Goal: Information Seeking & Learning: Learn about a topic

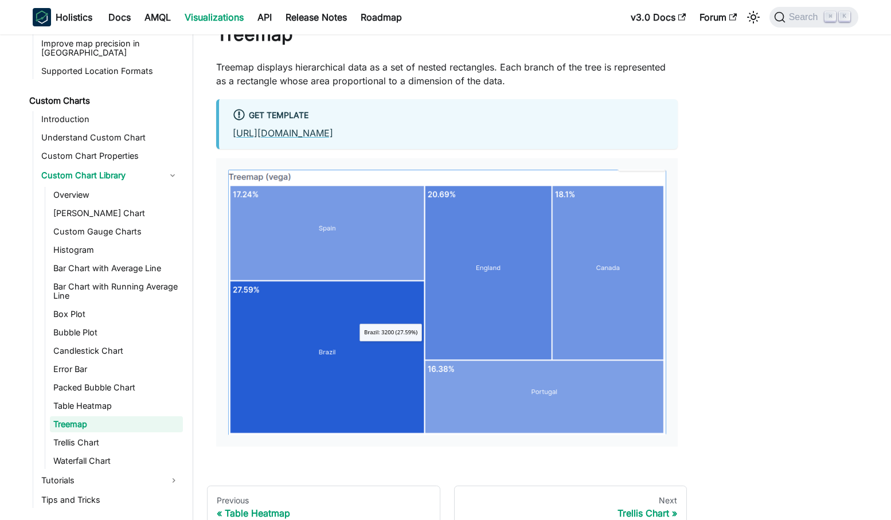
scroll to position [154, 0]
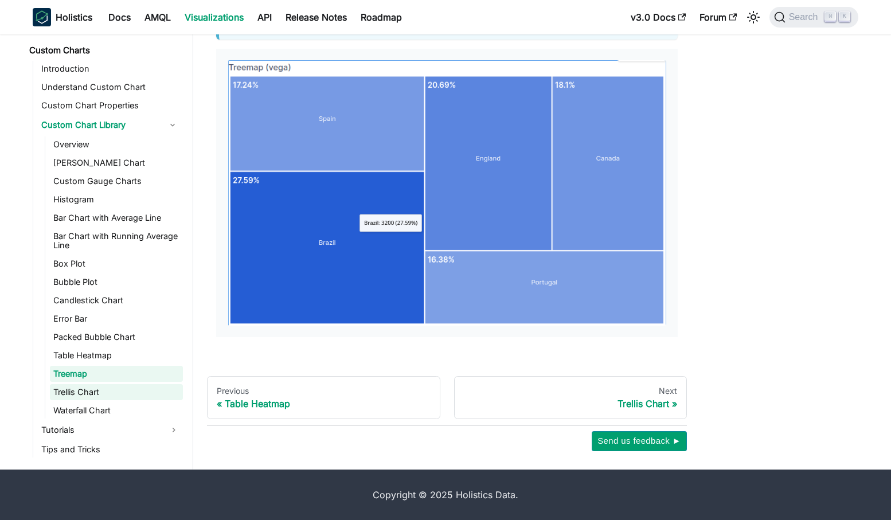
click at [92, 384] on link "Trellis Chart" at bounding box center [116, 392] width 133 height 16
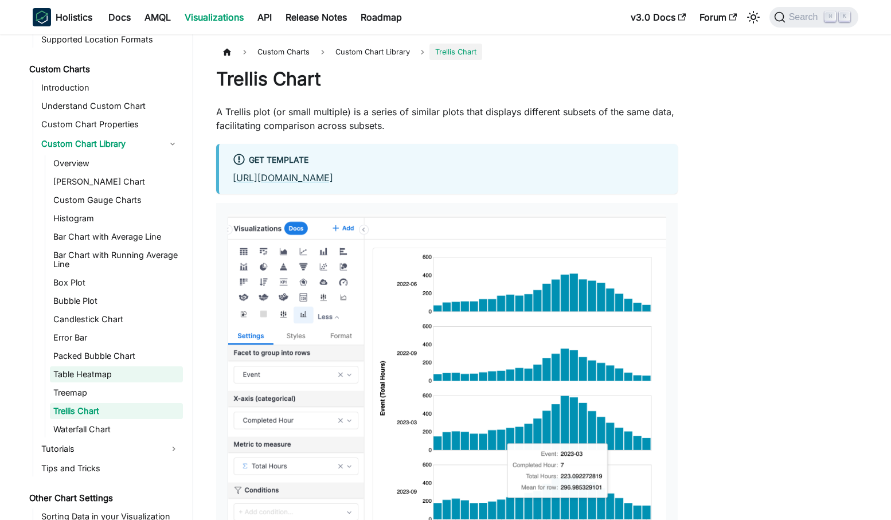
scroll to position [659, 0]
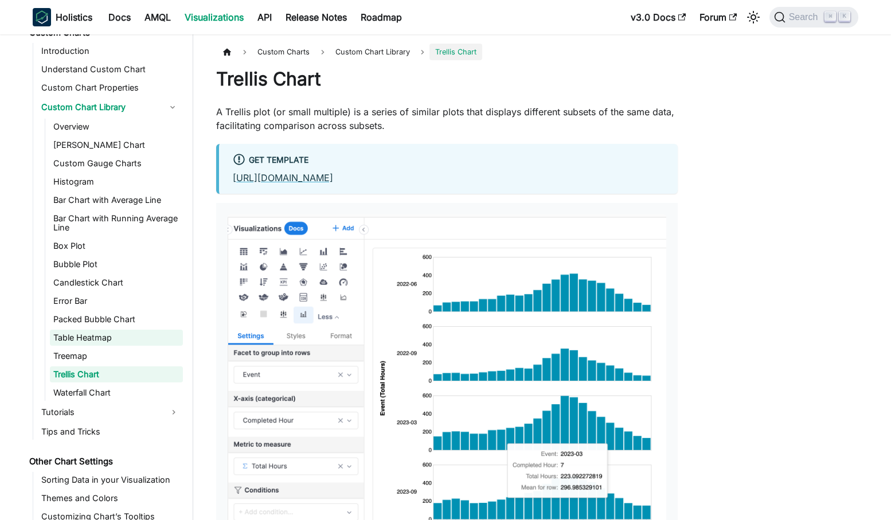
click at [124, 332] on link "Table Heatmap" at bounding box center [116, 338] width 133 height 16
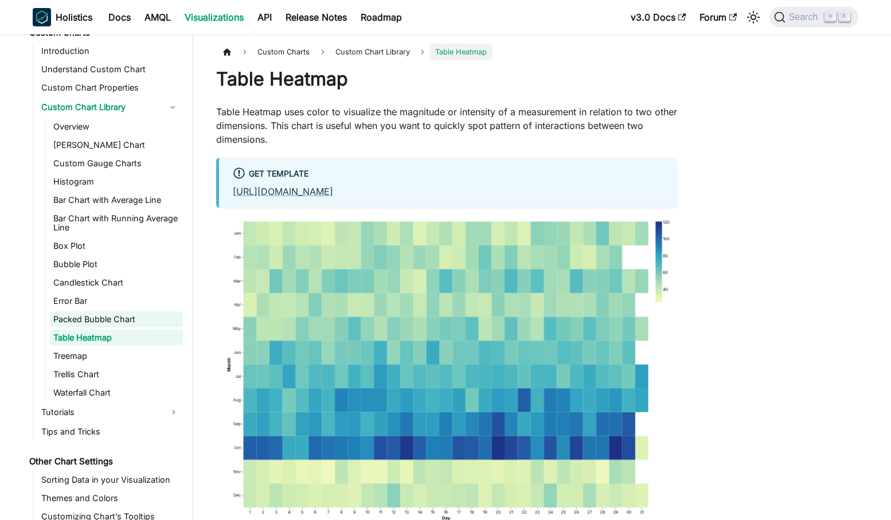
click at [136, 313] on link "Packed Bubble Chart" at bounding box center [116, 319] width 133 height 16
click at [130, 61] on link "Understand Custom Chart" at bounding box center [110, 69] width 145 height 16
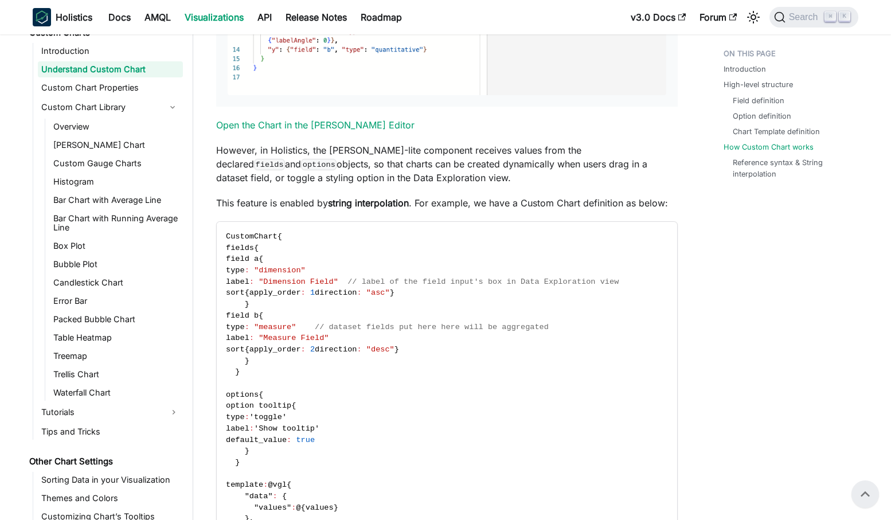
scroll to position [3171, 0]
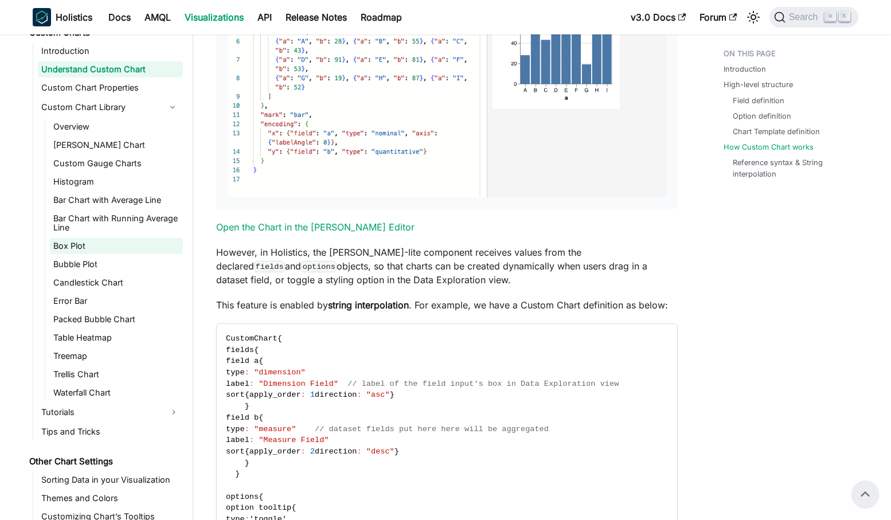
click at [96, 238] on link "Box Plot" at bounding box center [116, 246] width 133 height 16
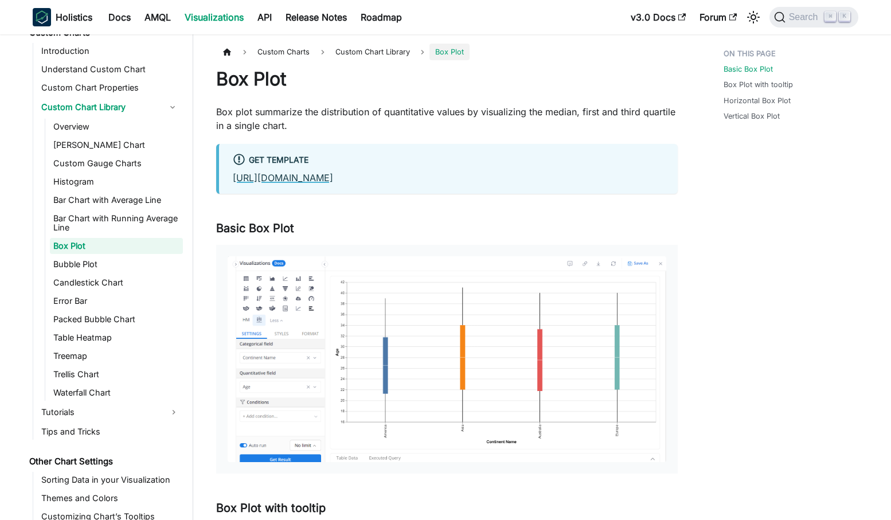
click at [333, 180] on link "[URL][DOMAIN_NAME]" at bounding box center [283, 177] width 100 height 11
